Goal: Task Accomplishment & Management: Use online tool/utility

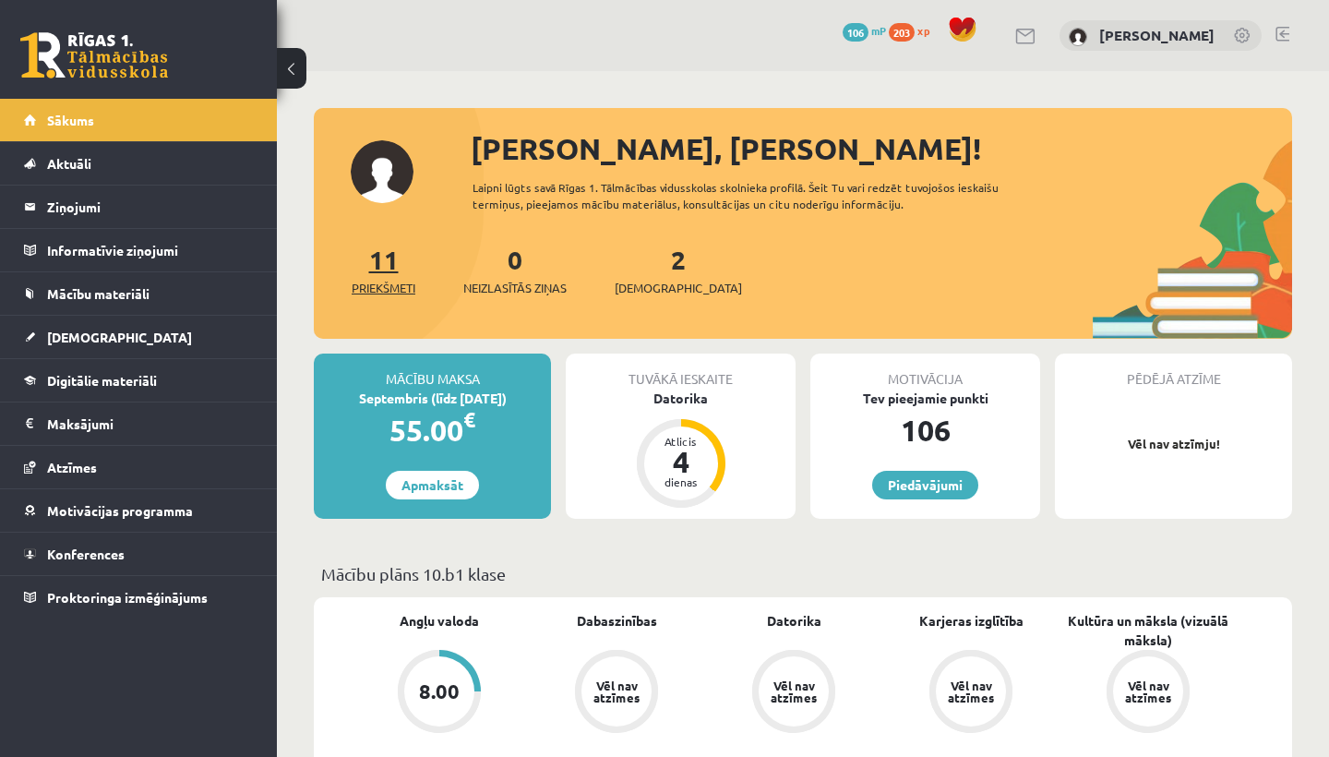
click at [378, 253] on link "11 Priekšmeti" at bounding box center [384, 270] width 64 height 54
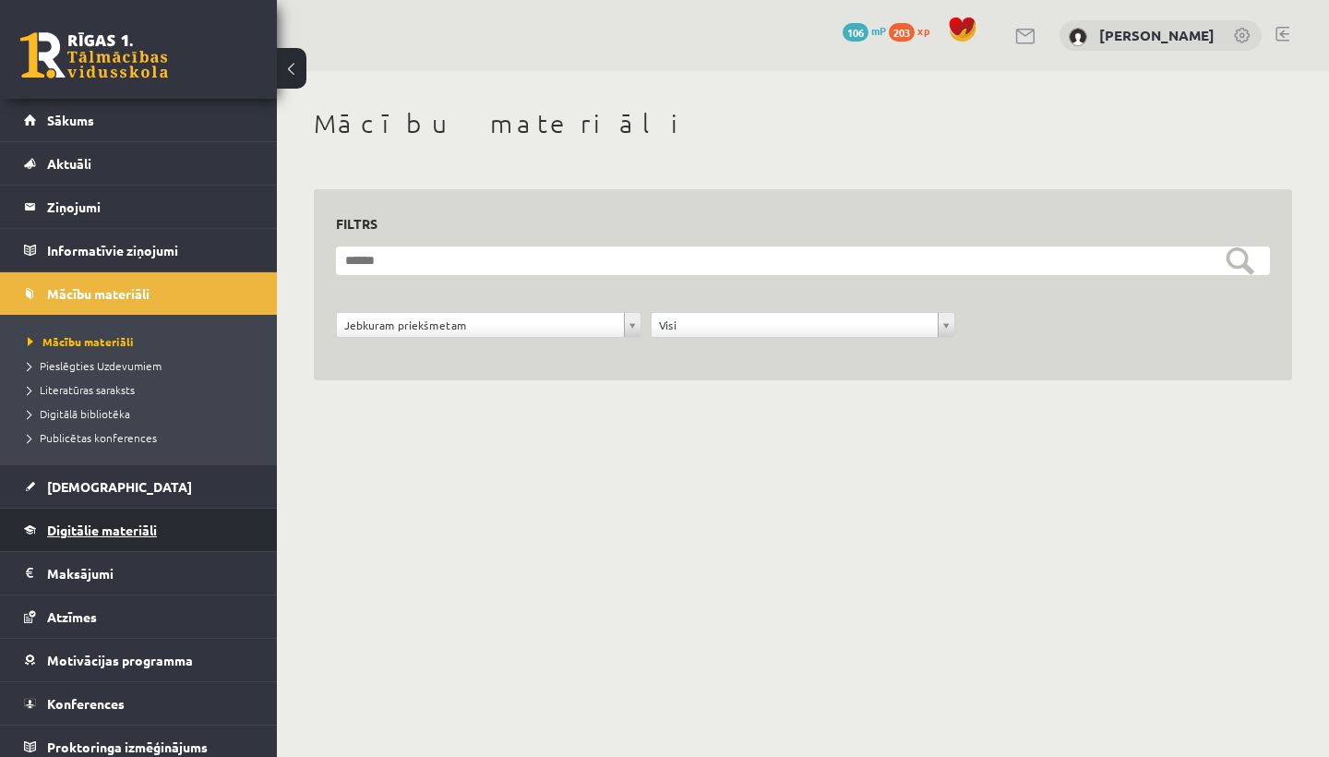
click at [90, 523] on span "Digitālie materiāli" at bounding box center [102, 529] width 110 height 17
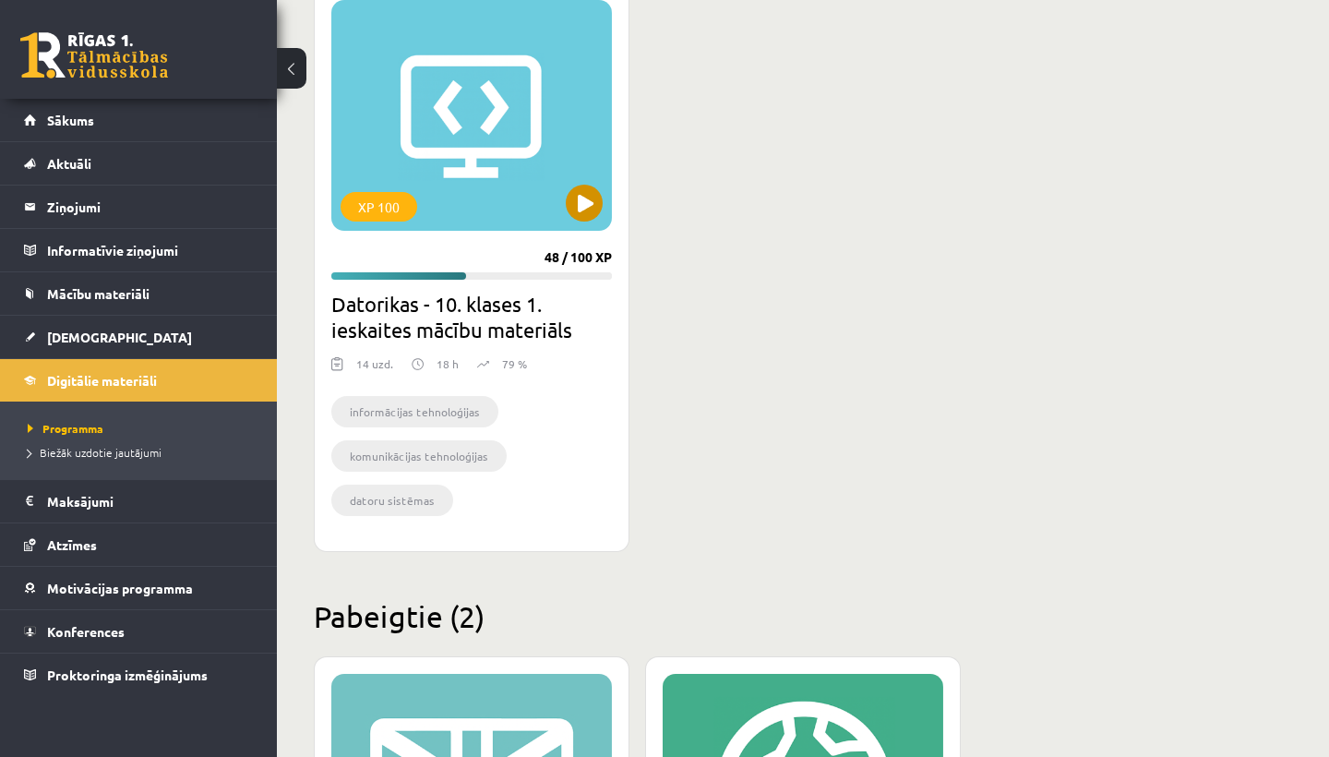
scroll to position [547, 0]
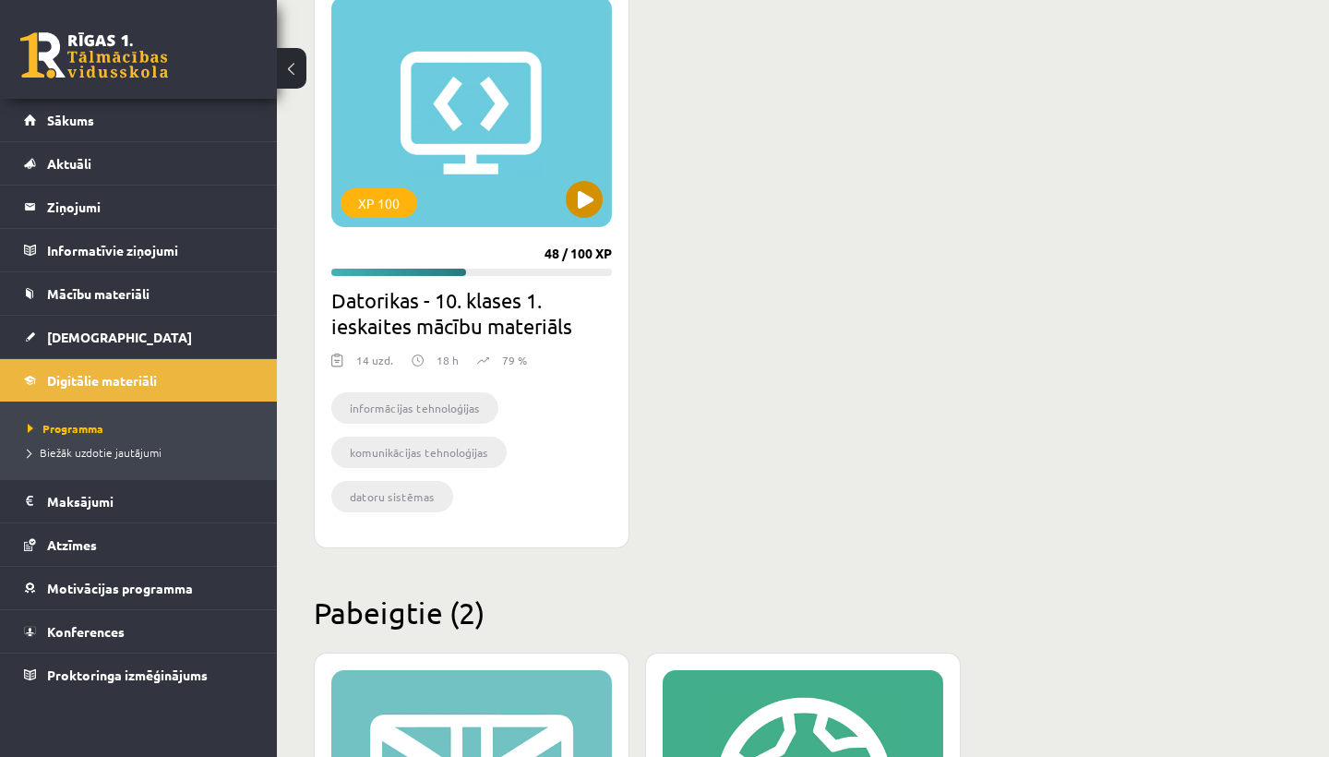
click at [580, 189] on button at bounding box center [584, 199] width 37 height 37
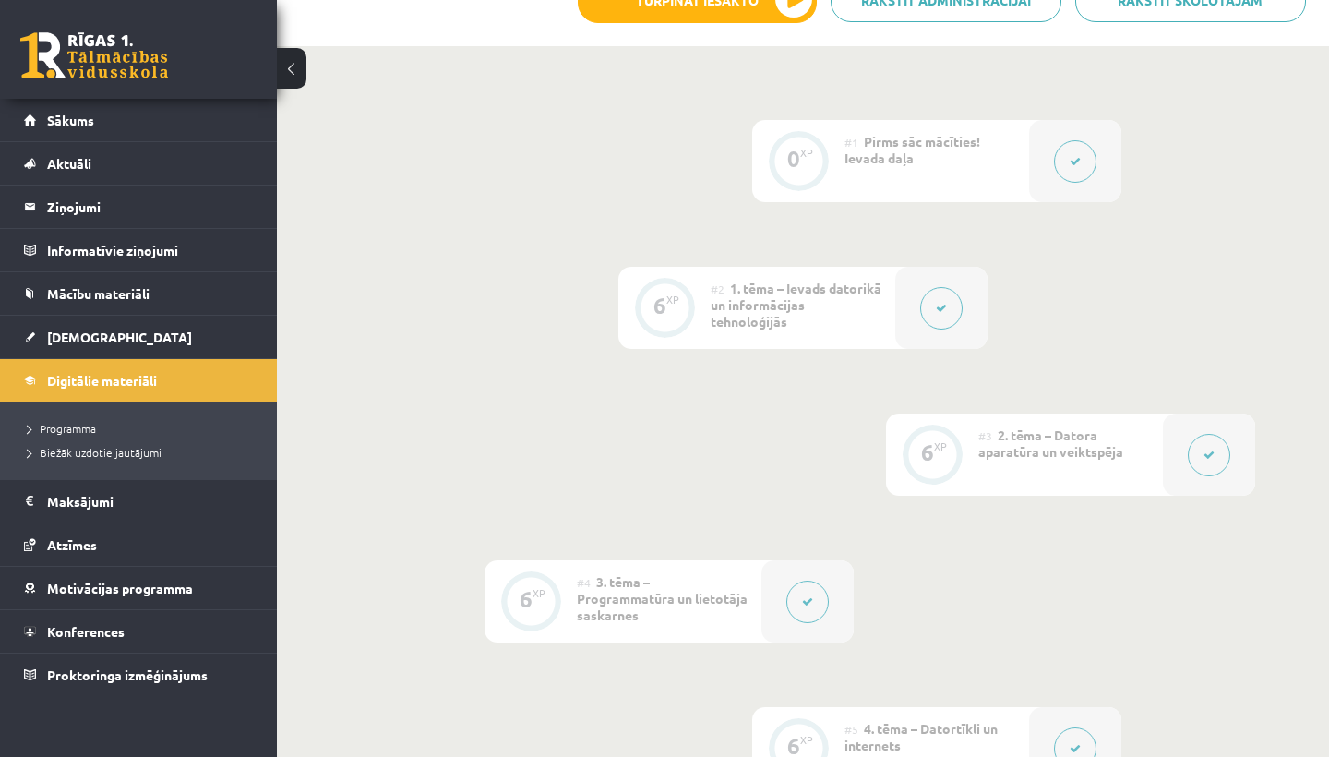
scroll to position [472, 0]
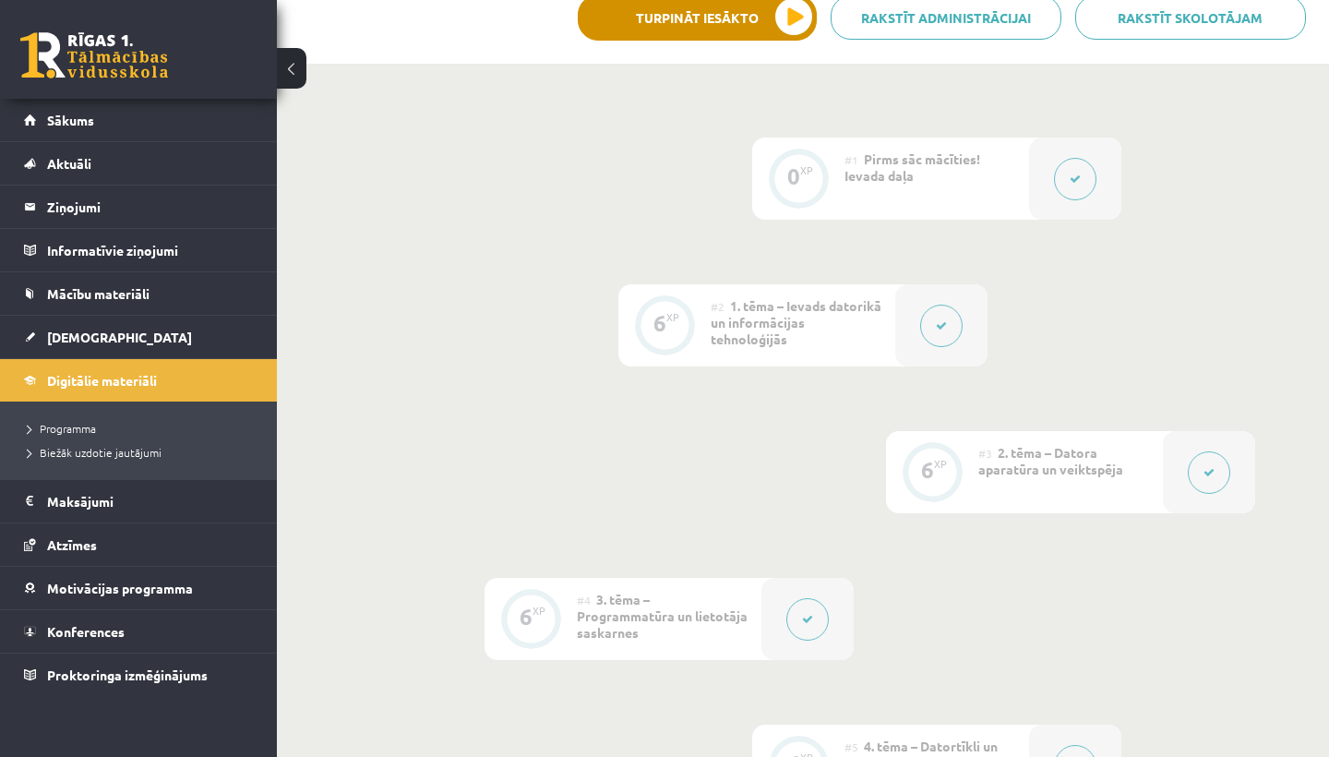
click at [689, 6] on button "Turpināt iesākto" at bounding box center [697, 17] width 239 height 46
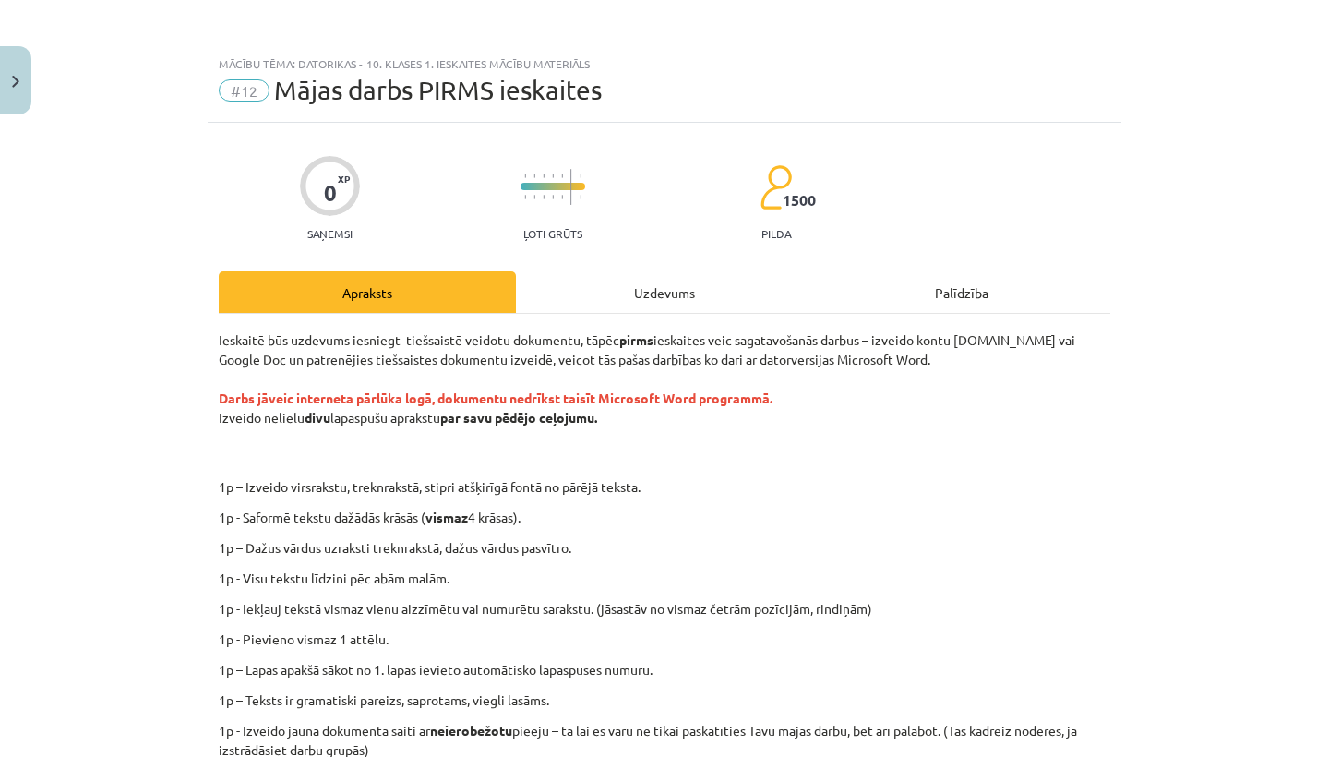
scroll to position [0, 0]
click at [8, 90] on button "Close" at bounding box center [15, 80] width 31 height 68
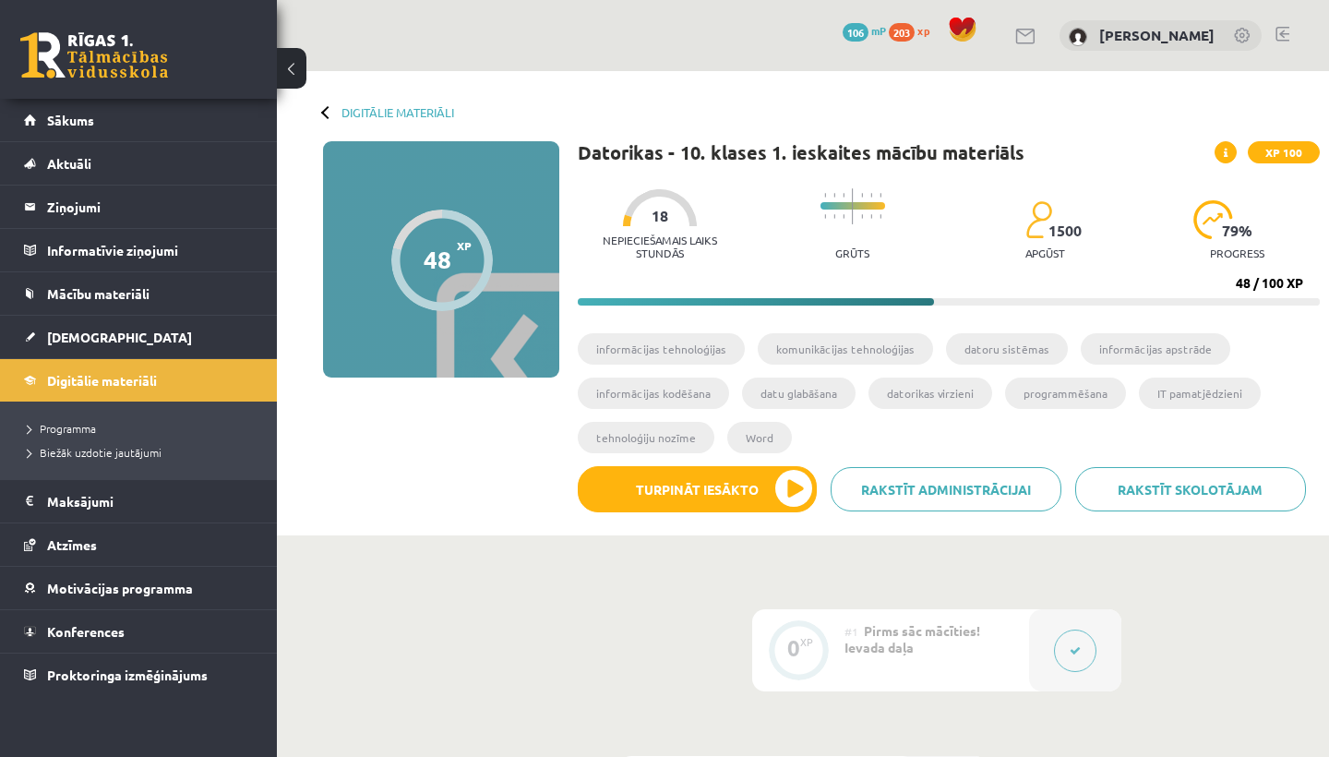
click at [1283, 33] on link at bounding box center [1282, 34] width 14 height 15
